Goal: Information Seeking & Learning: Compare options

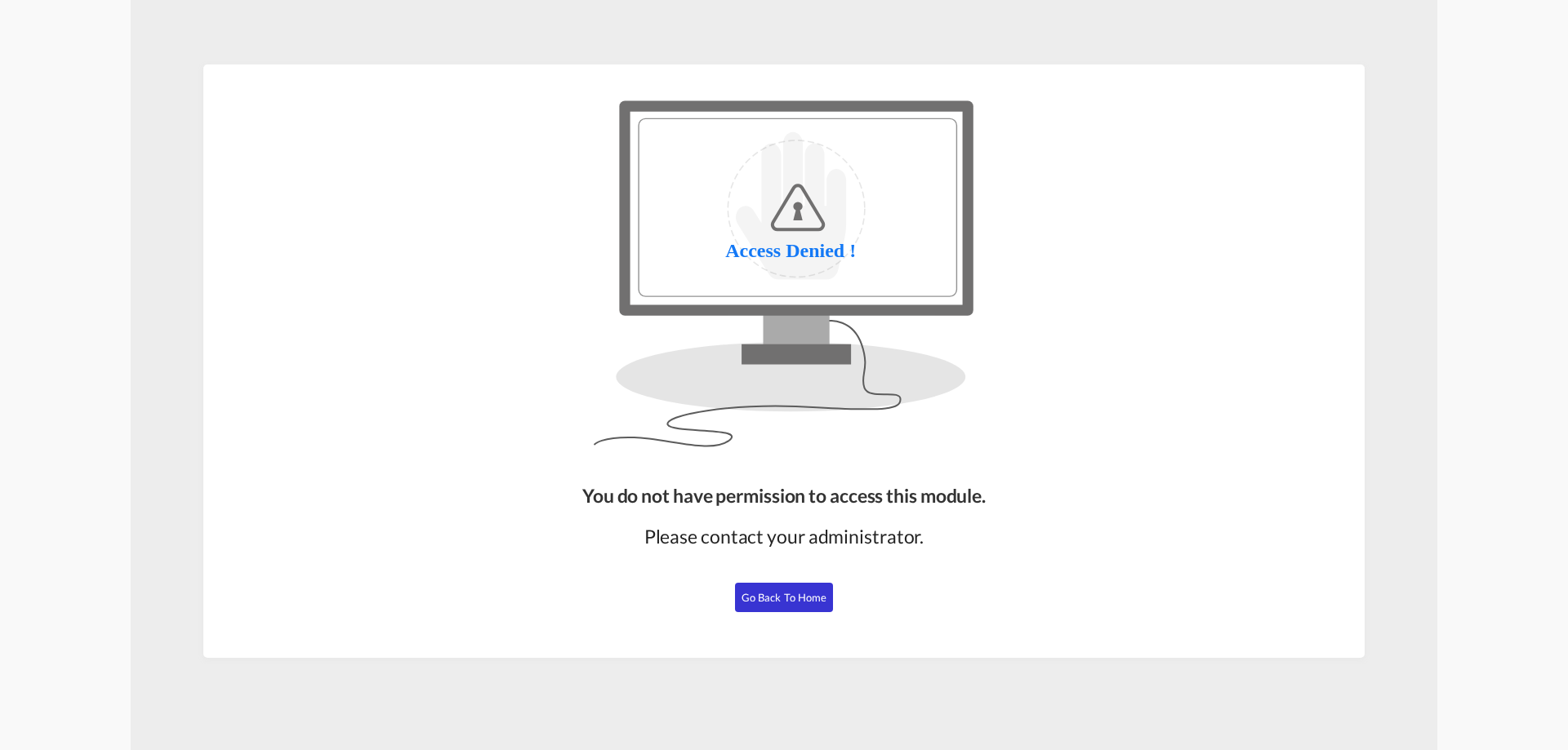
drag, startPoint x: 777, startPoint y: 600, endPoint x: 757, endPoint y: 598, distance: 20.1
click at [777, 601] on span "Go Back to Home" at bounding box center [784, 597] width 85 height 13
